Goal: Information Seeking & Learning: Compare options

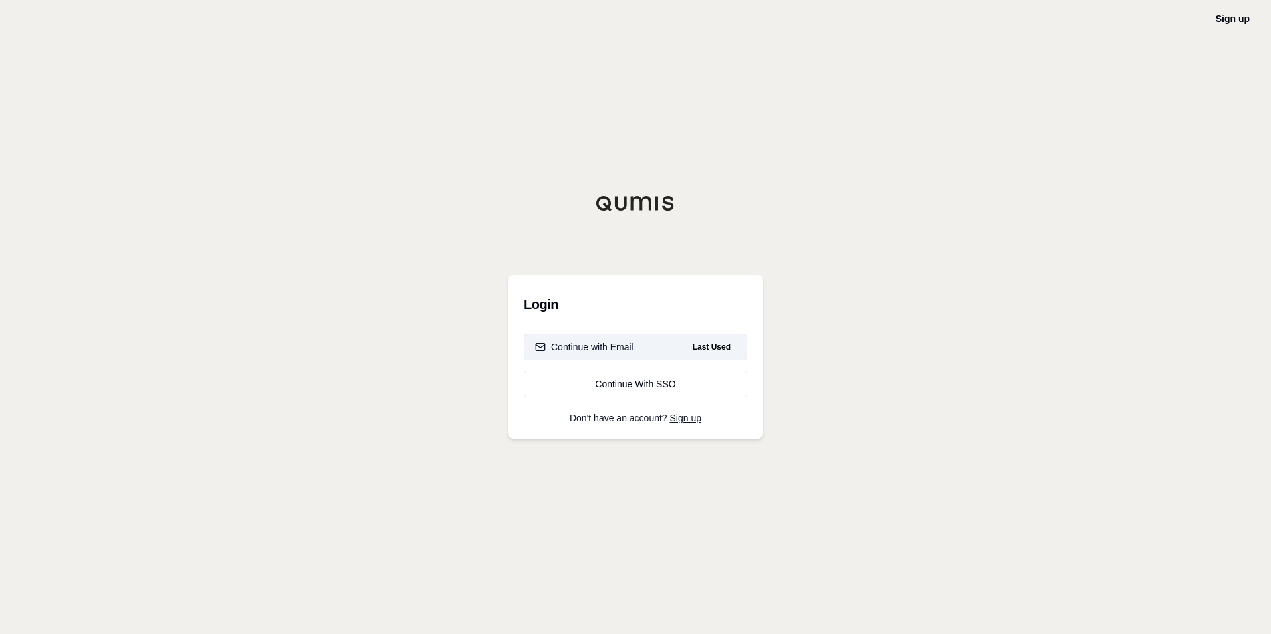
click at [600, 352] on div "Continue with Email" at bounding box center [584, 346] width 98 height 13
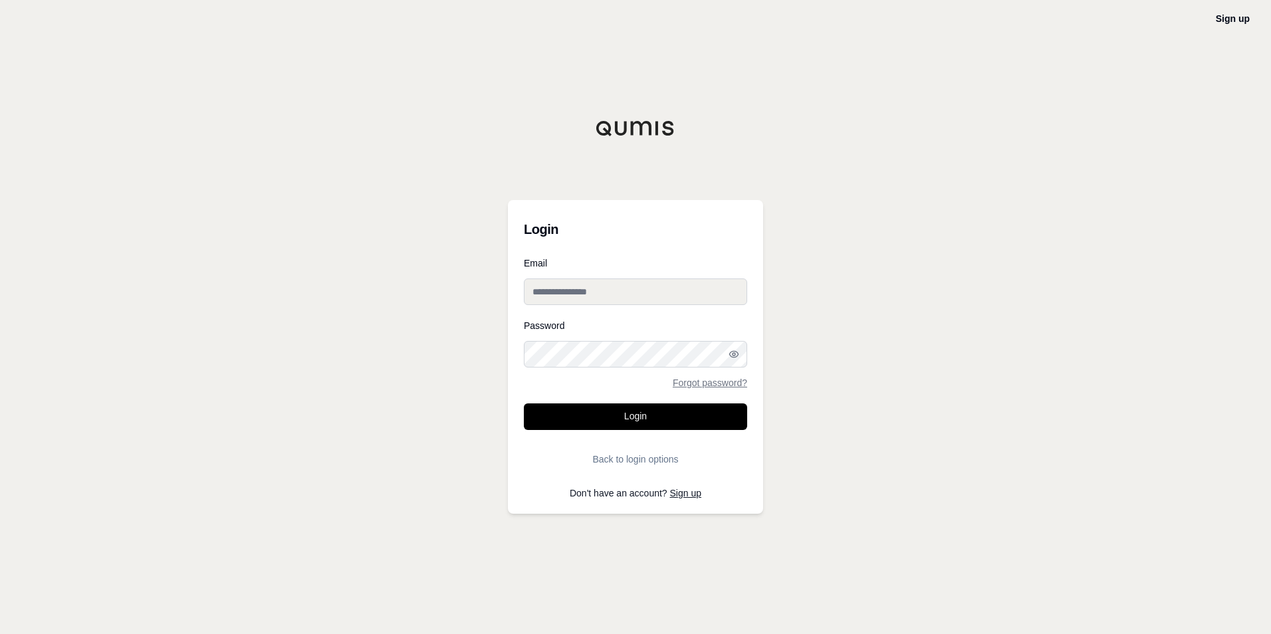
type input "**********"
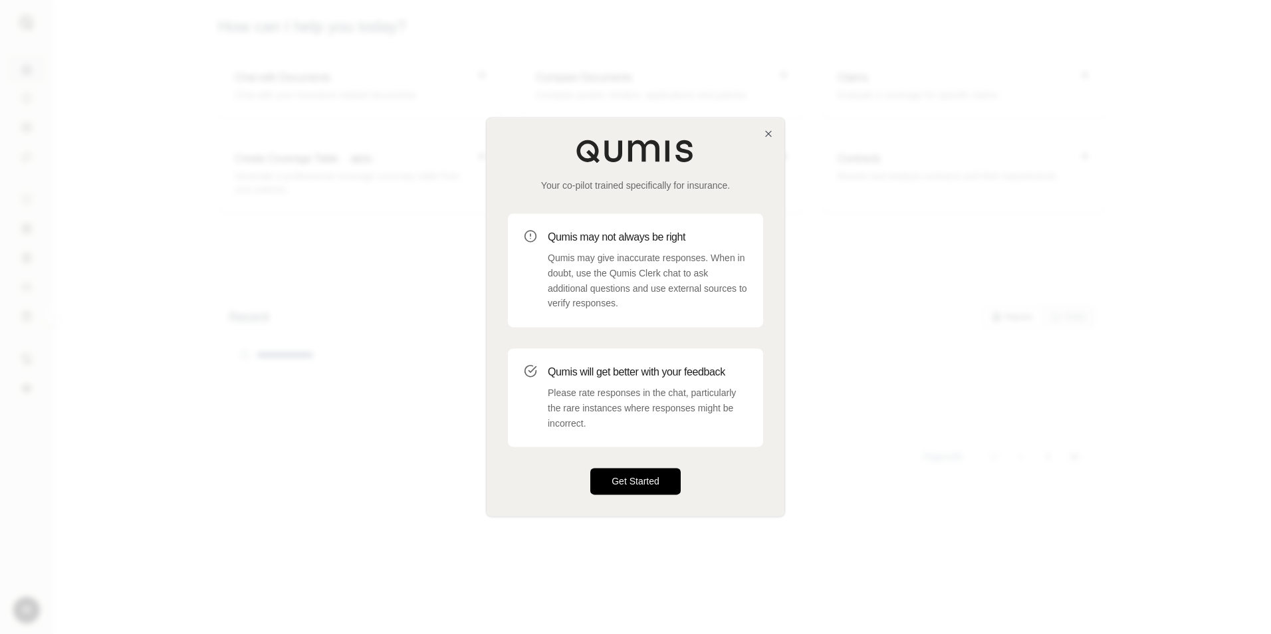
click at [621, 489] on button "Get Started" at bounding box center [635, 482] width 90 height 27
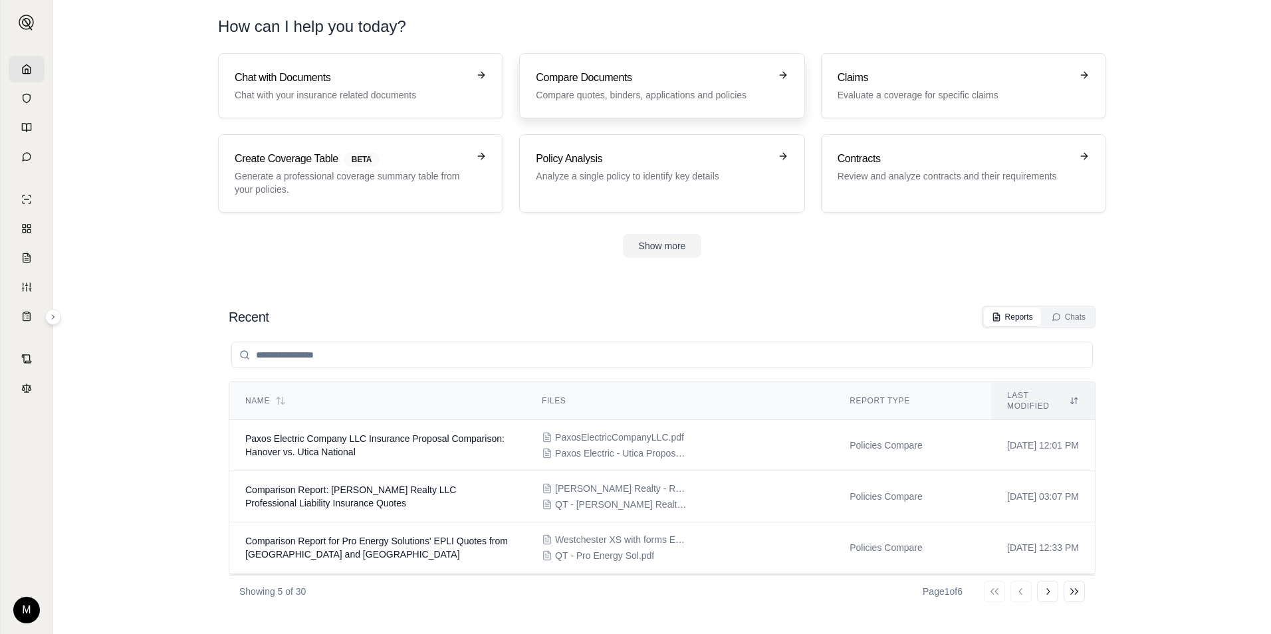
click at [586, 63] on link "Compare Documents Compare quotes, binders, applications and policies" at bounding box center [661, 85] width 285 height 65
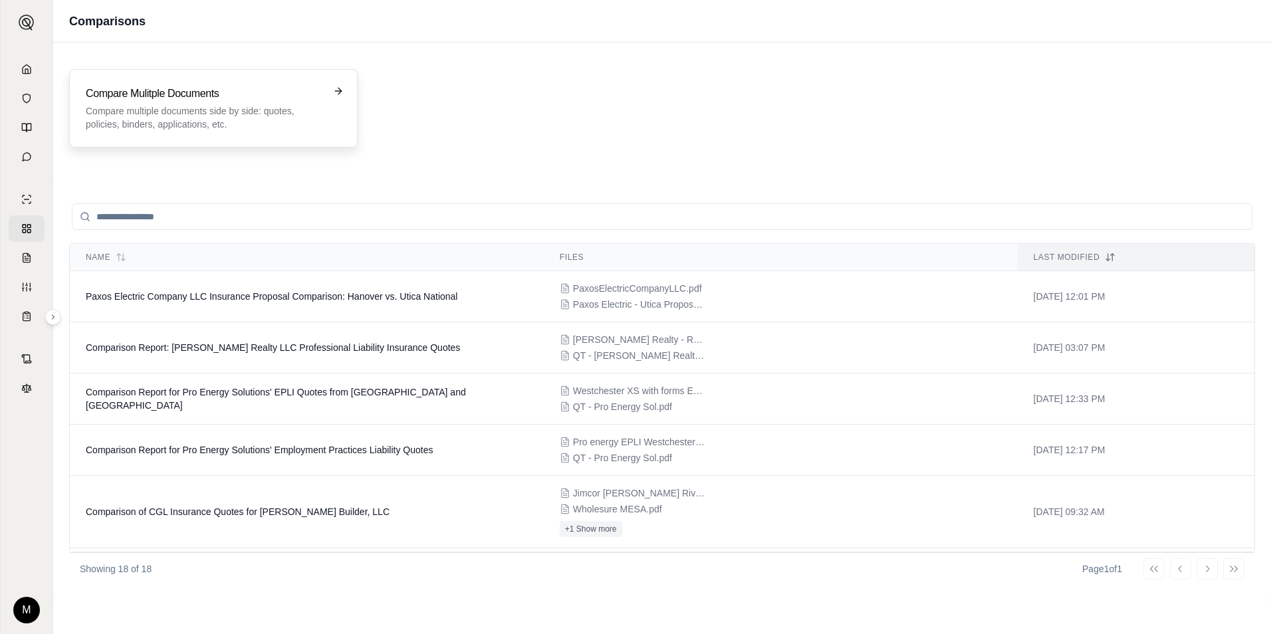
click at [181, 95] on h3 "Compare Mulitple Documents" at bounding box center [204, 94] width 237 height 16
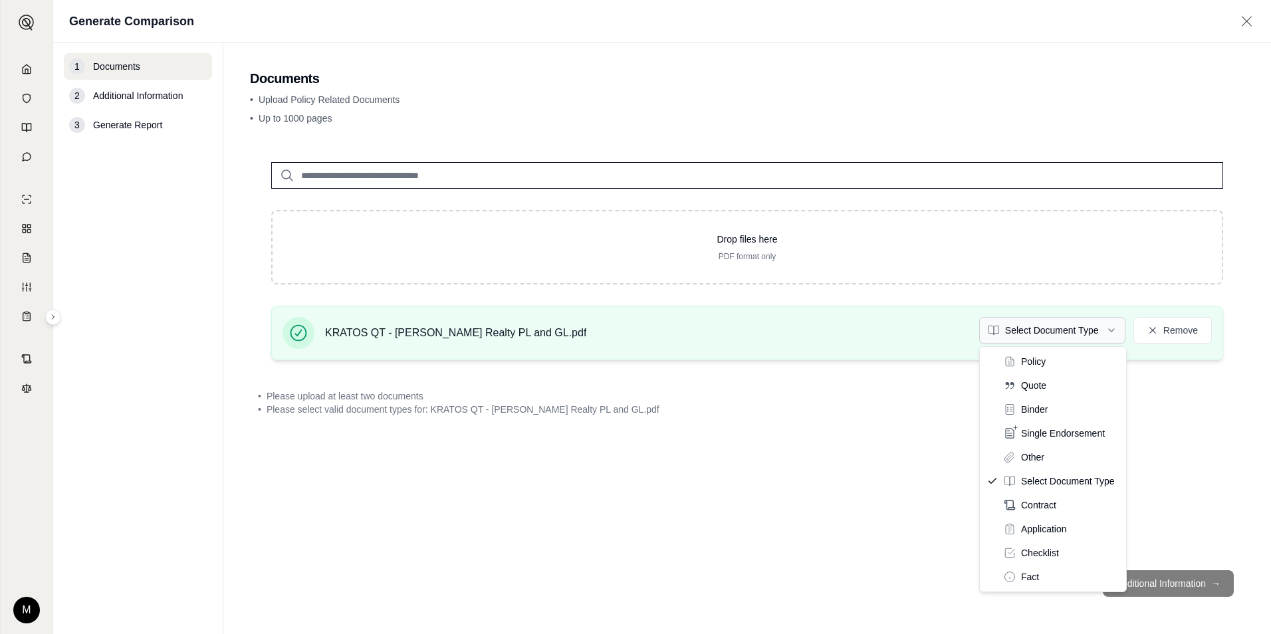
click at [1110, 332] on html "M Generate Comparison 1 Documents 2 Additional Information 3 Generate Report Do…" at bounding box center [635, 317] width 1271 height 634
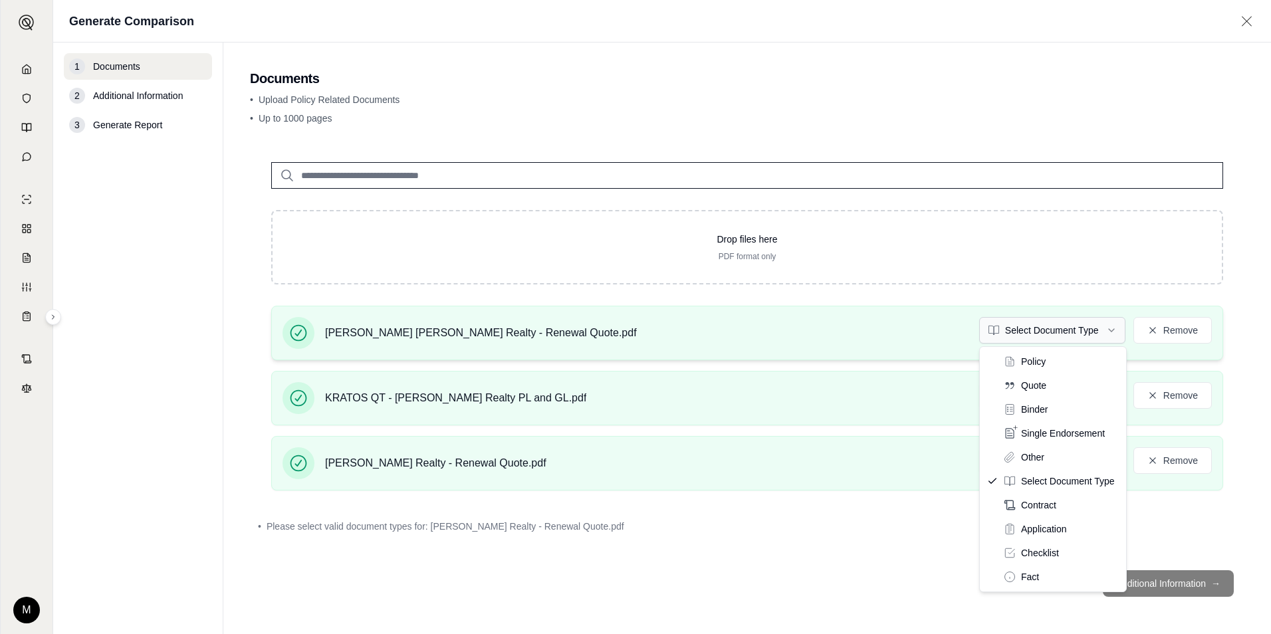
click at [1108, 331] on html "M Generate Comparison 1 Documents 2 Additional Information 3 Generate Report Do…" at bounding box center [635, 317] width 1271 height 634
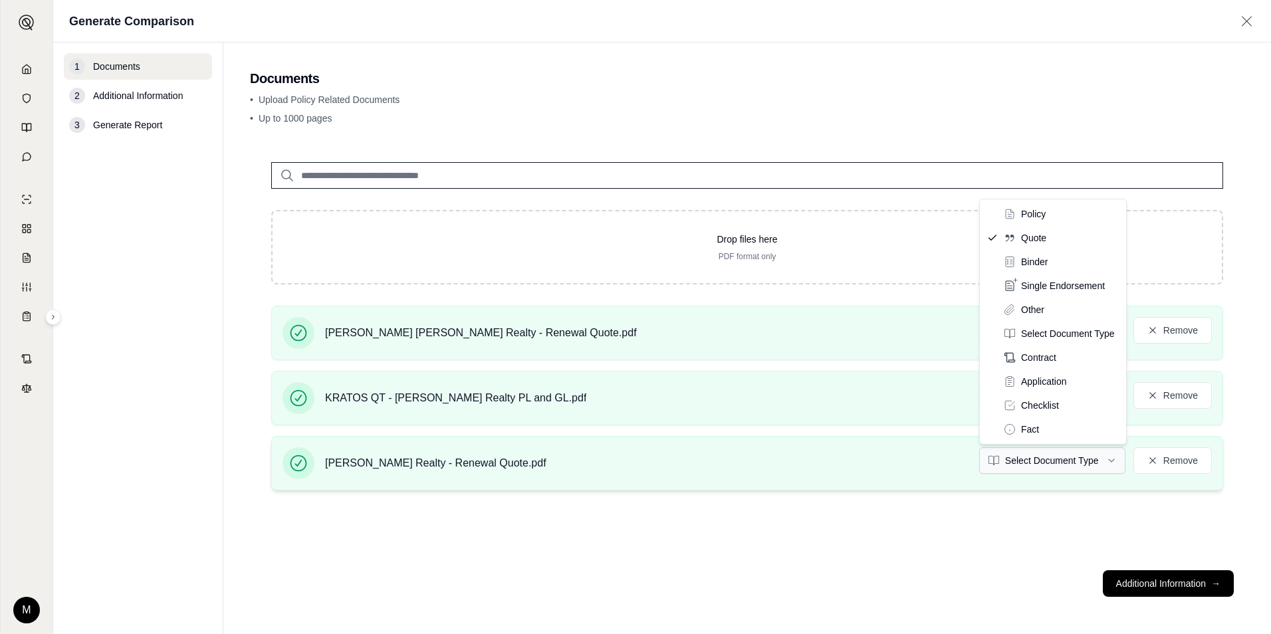
click at [1110, 462] on html "M Generate Comparison 1 Documents 2 Additional Information 3 Generate Report Do…" at bounding box center [635, 317] width 1271 height 634
click at [1111, 459] on html "M Generate Comparison 1 Documents 2 Additional Information 3 Generate Report Do…" at bounding box center [635, 317] width 1271 height 634
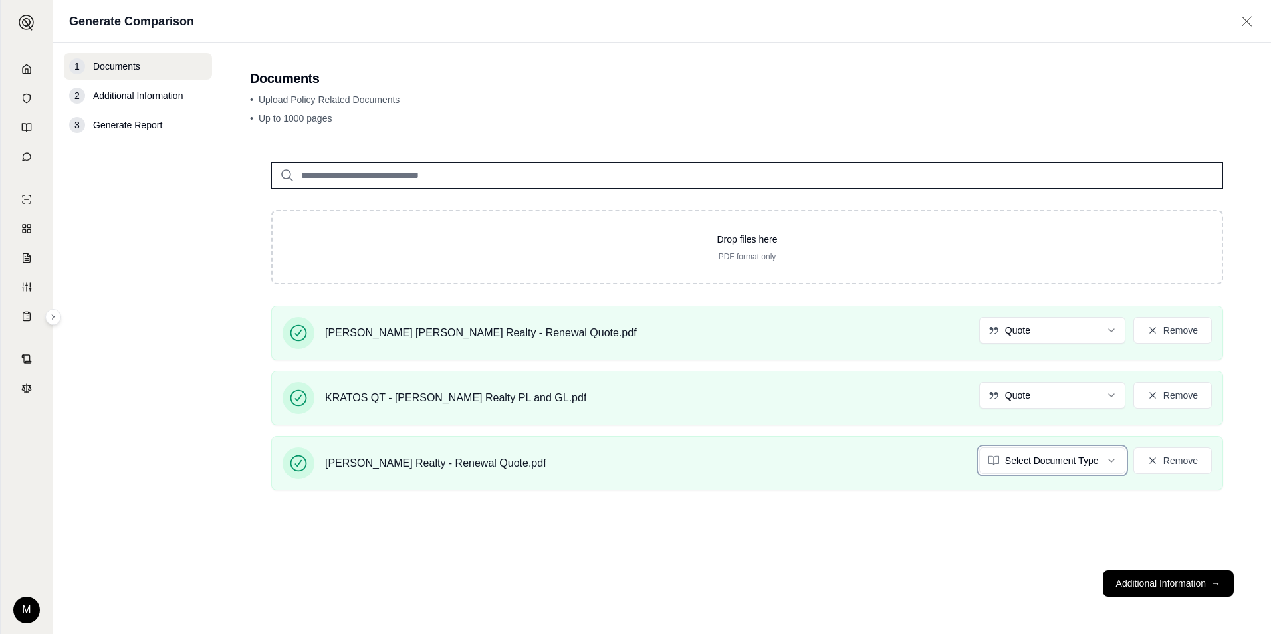
click at [1111, 460] on html "M Generate Comparison 1 Documents 2 Additional Information 3 Generate Report Do…" at bounding box center [635, 317] width 1271 height 634
click at [1154, 585] on button "Additional Information →" at bounding box center [1168, 583] width 131 height 27
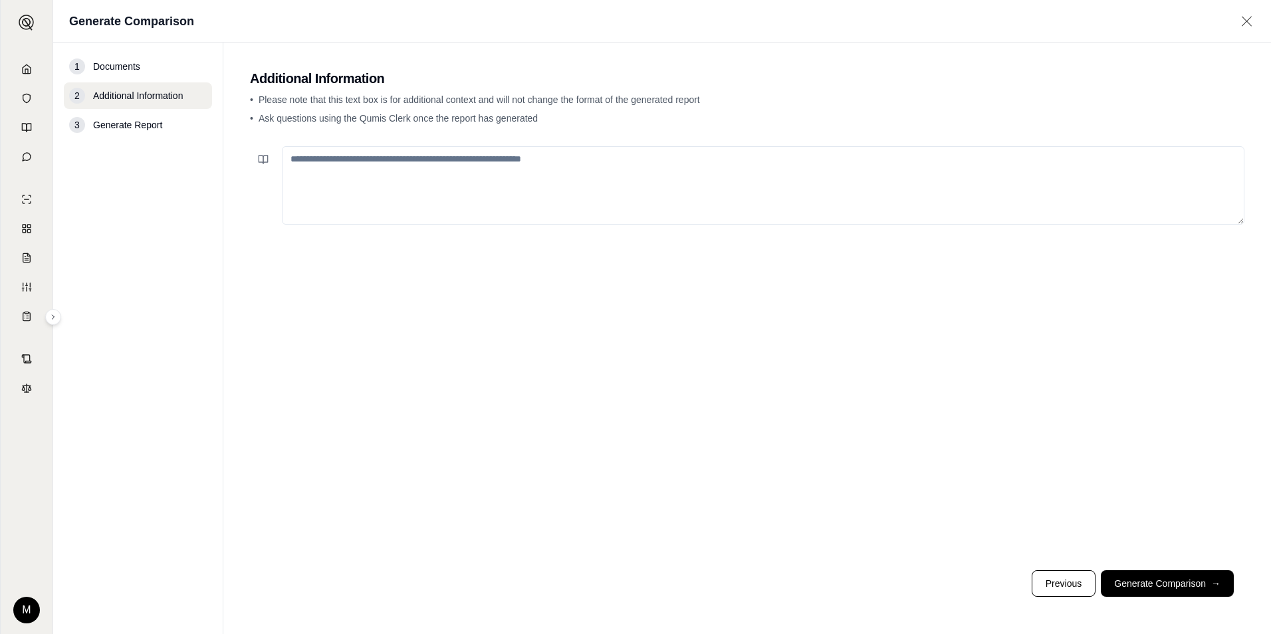
click at [386, 167] on textarea at bounding box center [763, 185] width 962 height 78
type textarea "**********"
click at [1156, 578] on button "Generate Comparison →" at bounding box center [1167, 583] width 133 height 27
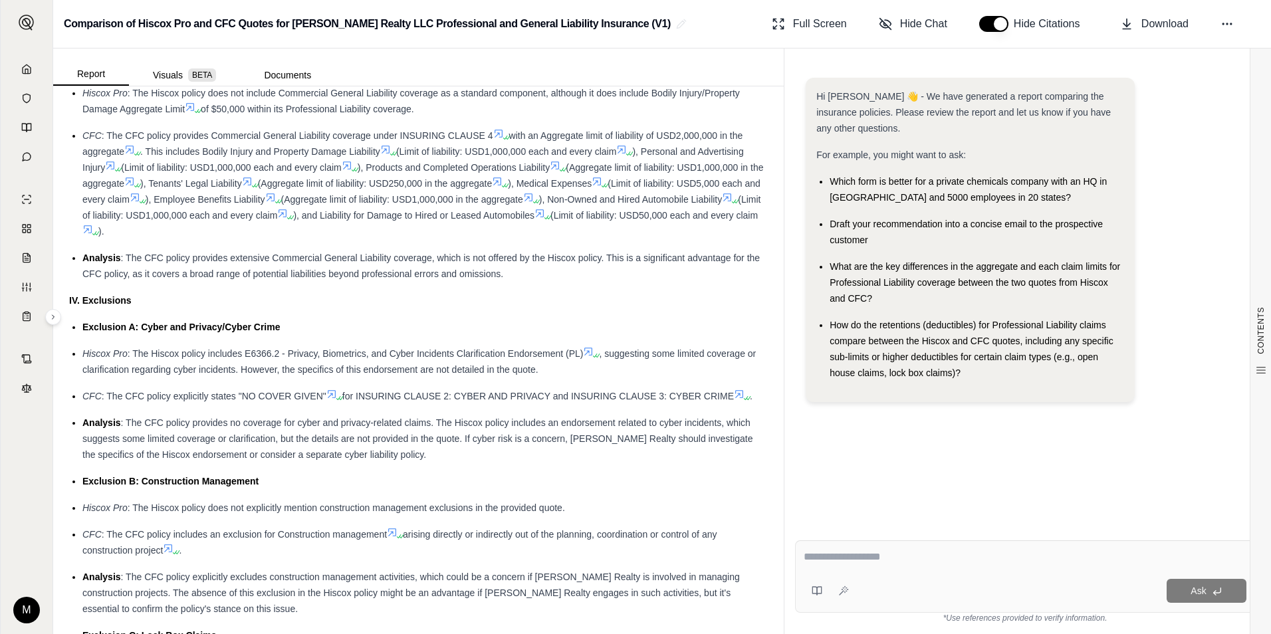
scroll to position [1928, 0]
